Goal: Information Seeking & Learning: Learn about a topic

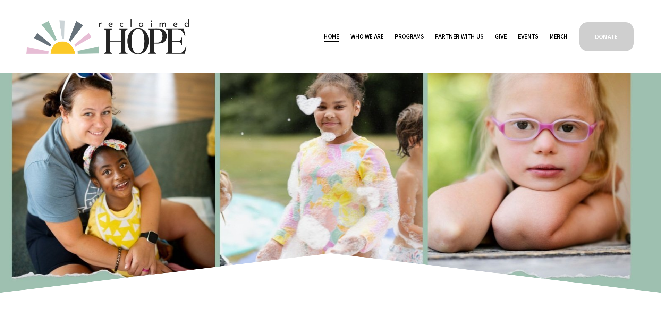
click at [0, 0] on span "Public Documents" at bounding box center [0, 0] width 0 height 0
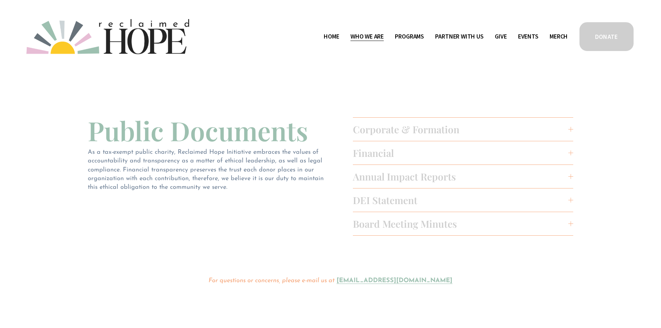
click at [384, 156] on span "Financial" at bounding box center [461, 153] width 216 height 13
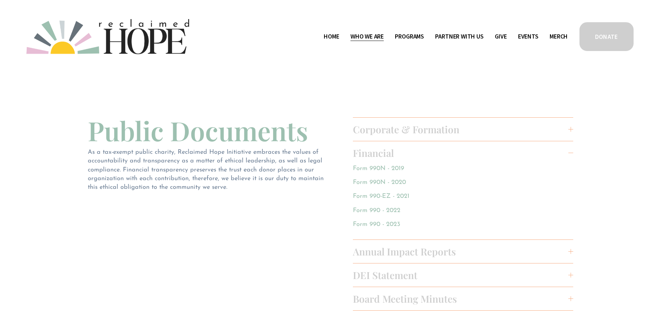
click at [379, 226] on link "Form 990 - 2023" at bounding box center [376, 224] width 47 height 6
click at [391, 208] on link "Form 990 - 2022" at bounding box center [377, 211] width 48 height 6
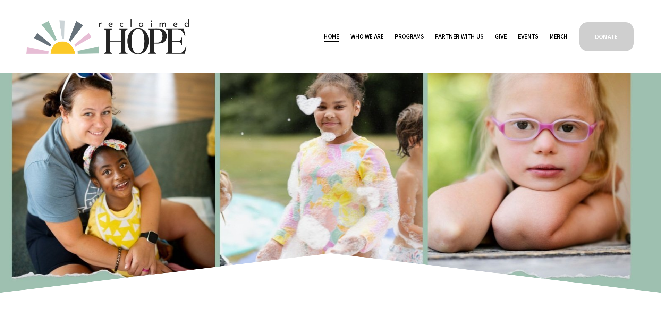
click at [407, 36] on span "Programs" at bounding box center [409, 37] width 29 height 10
click at [0, 0] on span "Camp Hope" at bounding box center [0, 0] width 0 height 0
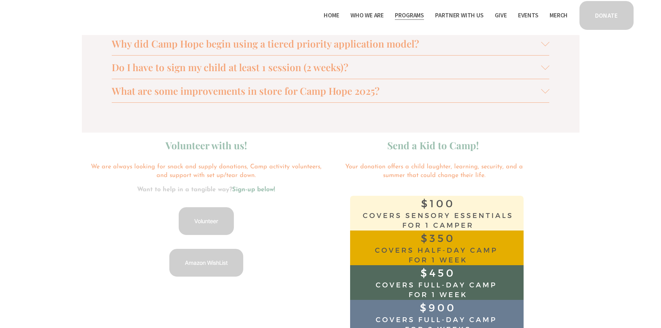
scroll to position [868, 0]
